Goal: Information Seeking & Learning: Learn about a topic

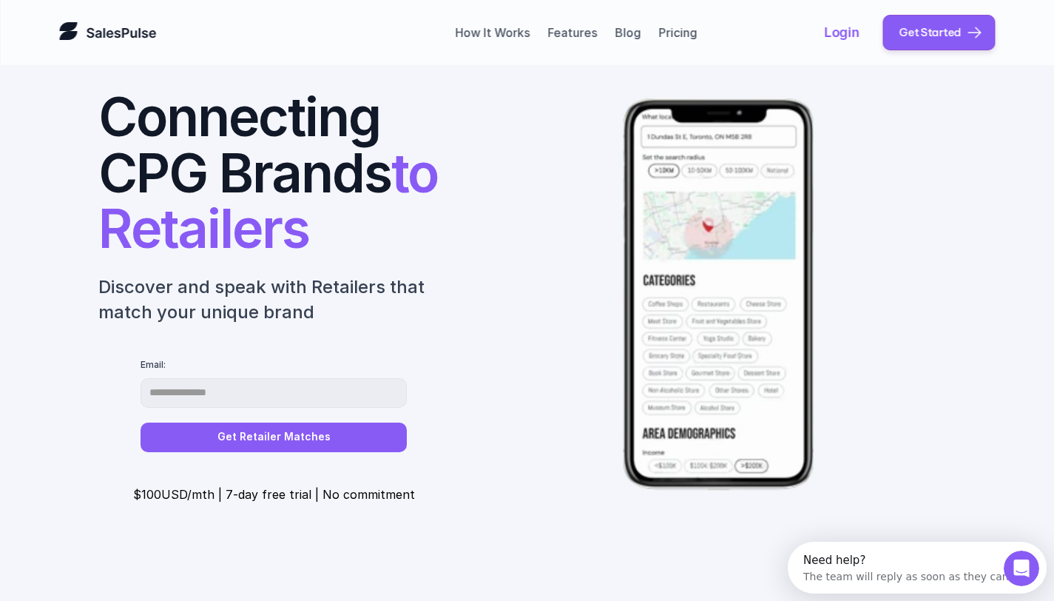
click at [116, 30] on link at bounding box center [108, 33] width 98 height 24
click at [113, 32] on link at bounding box center [108, 33] width 98 height 24
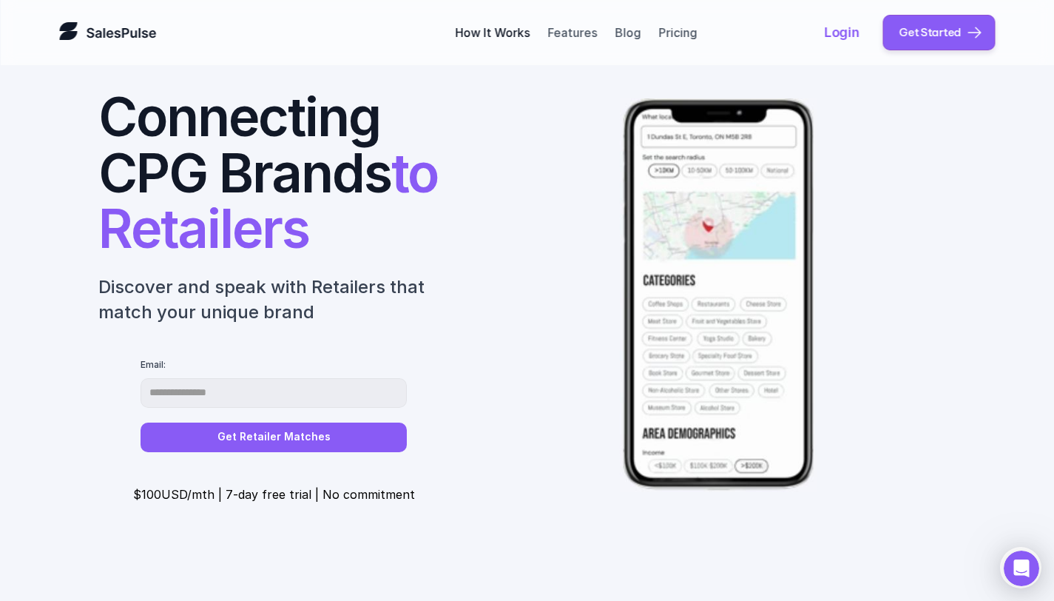
click at [471, 36] on link "How It Works" at bounding box center [492, 32] width 75 height 15
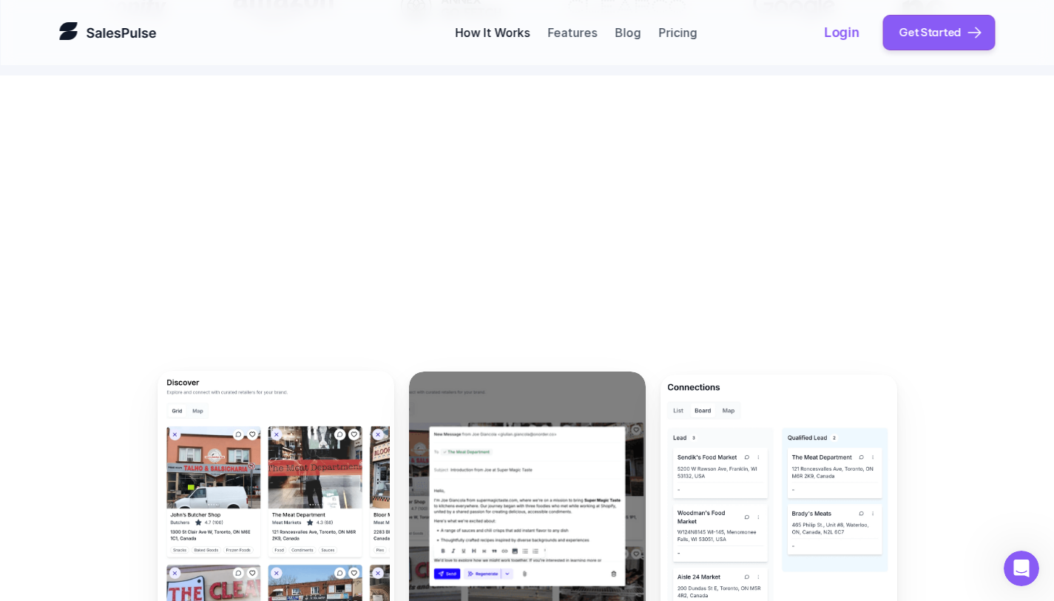
scroll to position [628, 0]
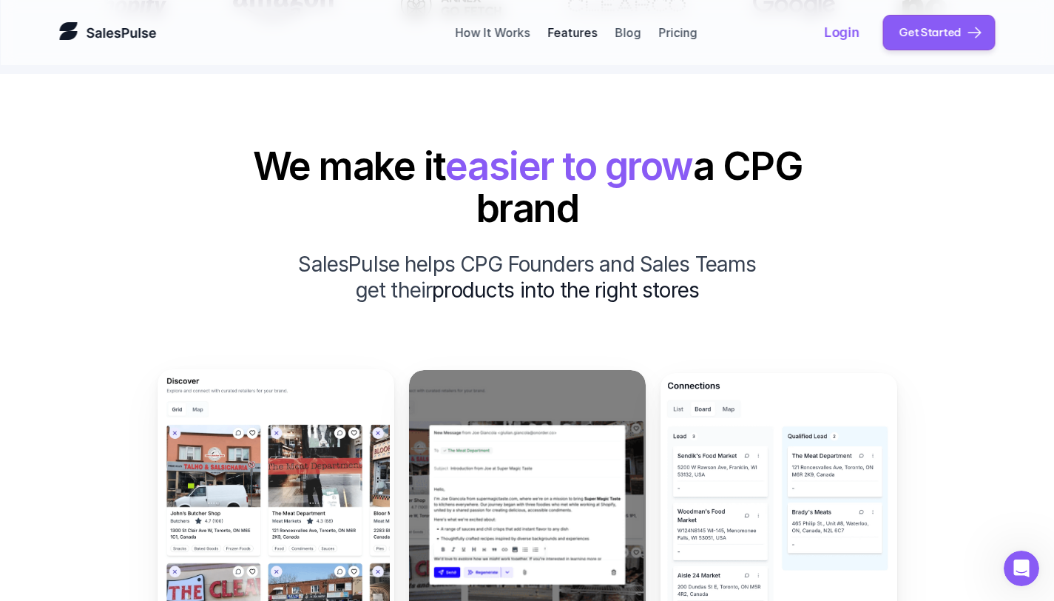
click at [576, 29] on link "Features" at bounding box center [572, 32] width 50 height 15
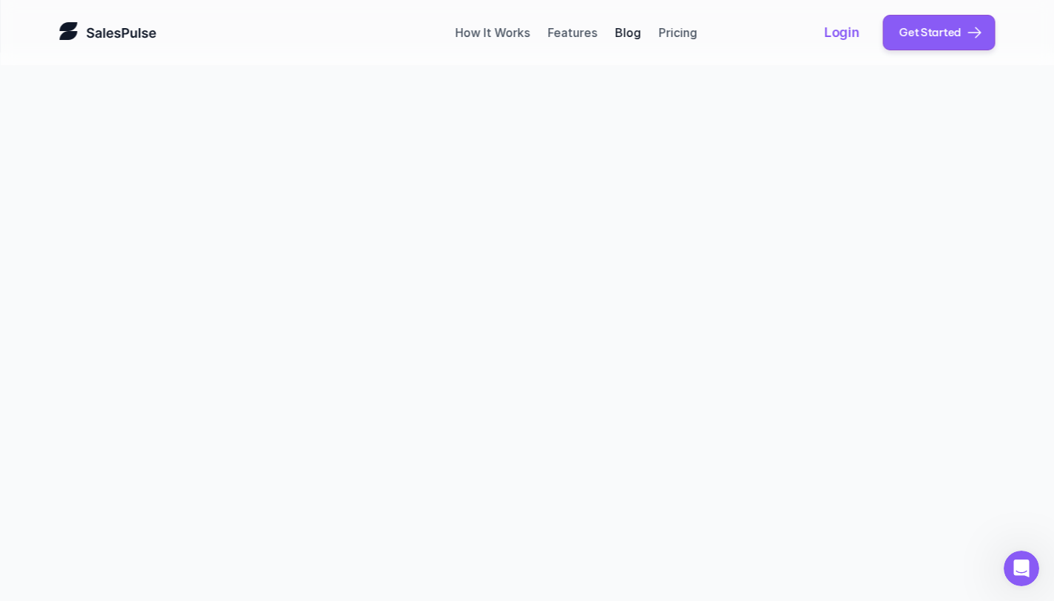
scroll to position [2940, 0]
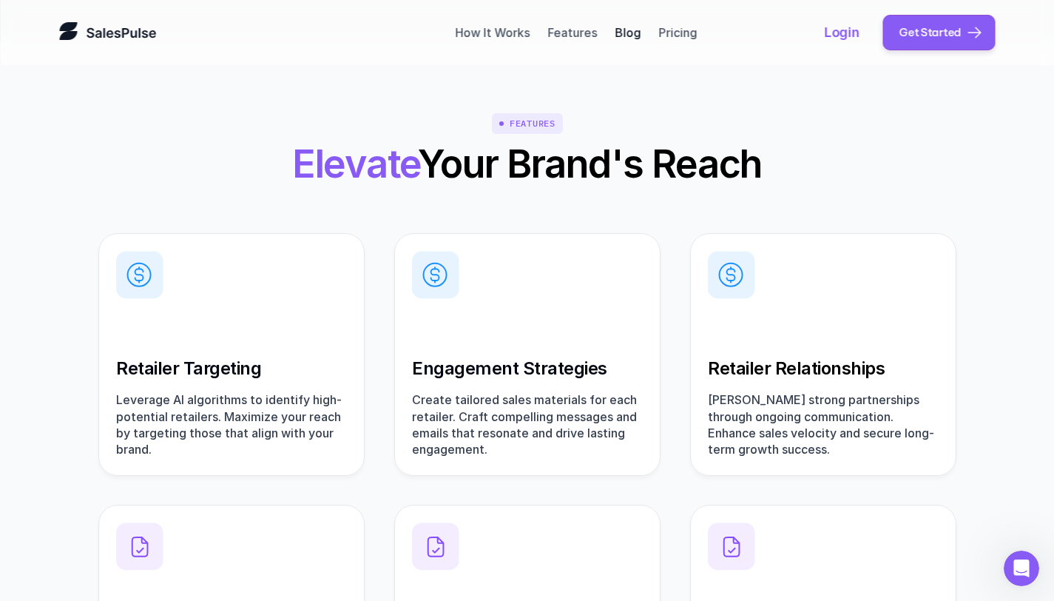
click at [625, 29] on link "Blog" at bounding box center [628, 32] width 26 height 15
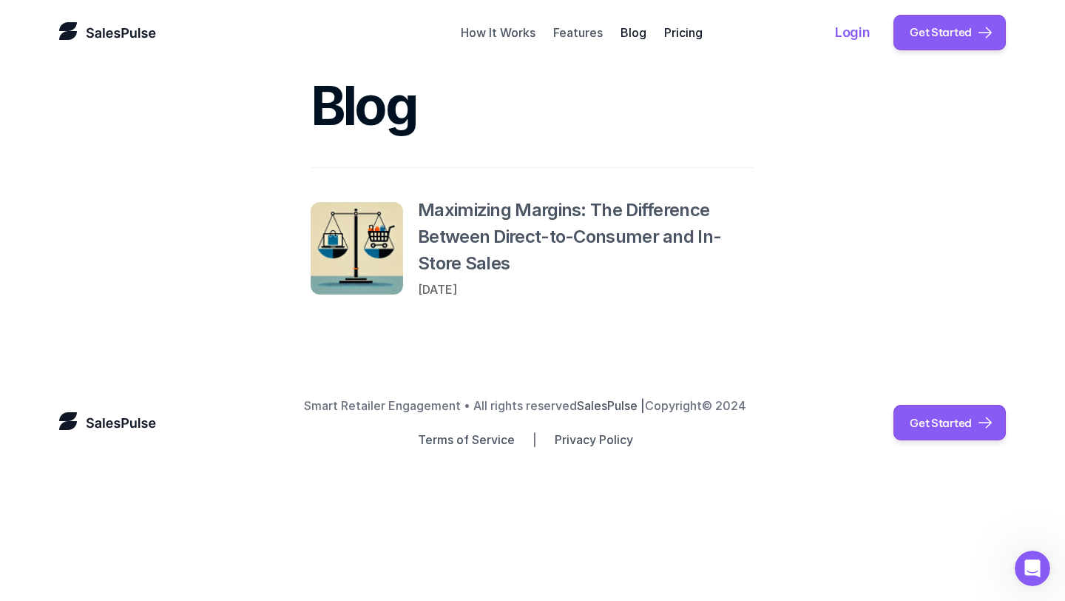
click at [683, 34] on link "Pricing" at bounding box center [683, 32] width 38 height 15
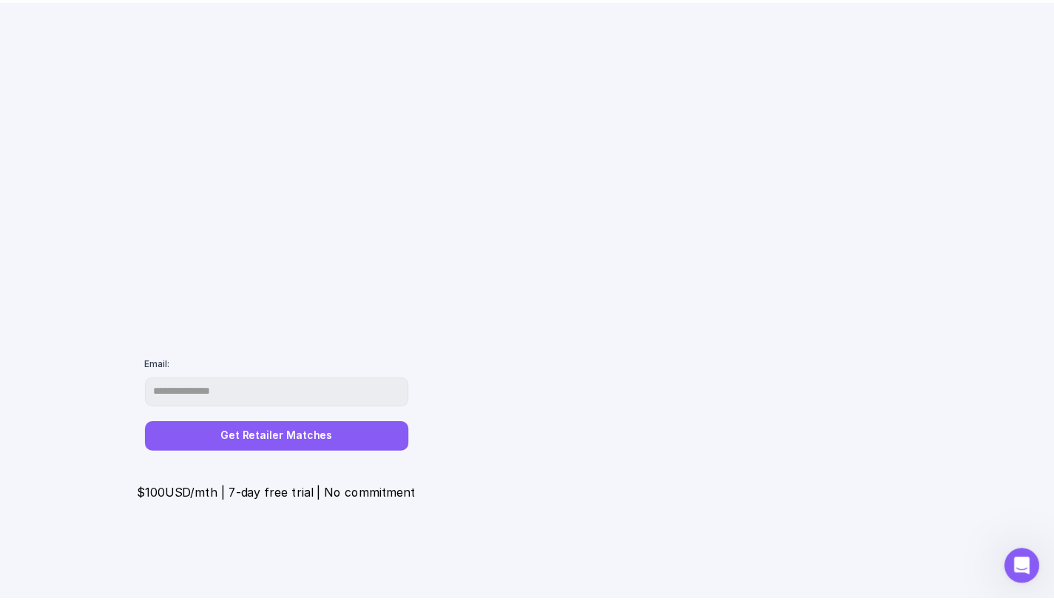
scroll to position [3716, 0]
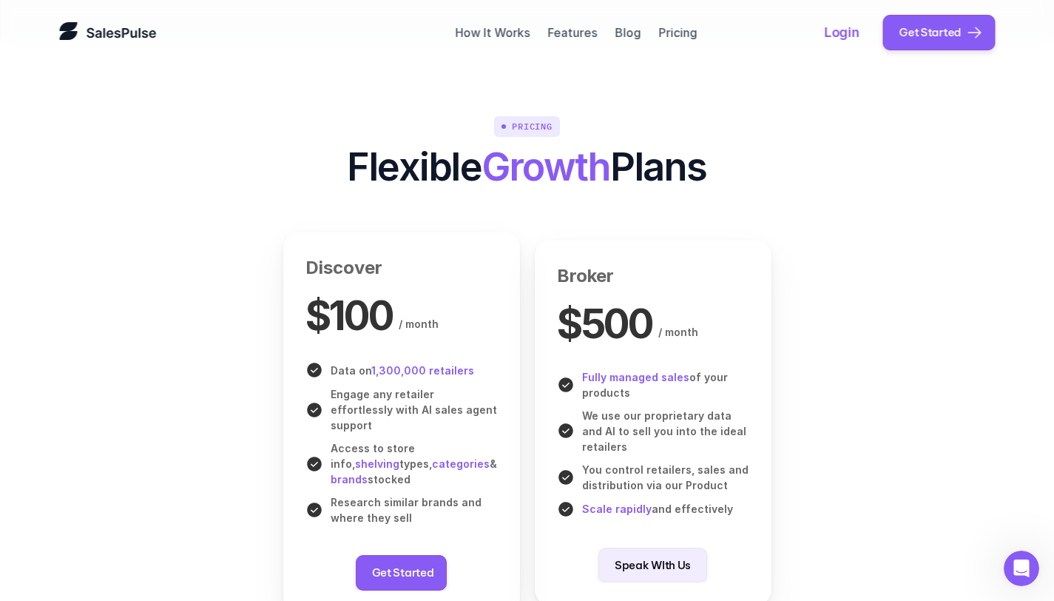
click at [683, 34] on link "Pricing" at bounding box center [677, 32] width 38 height 15
